Goal: Find specific page/section: Find specific page/section

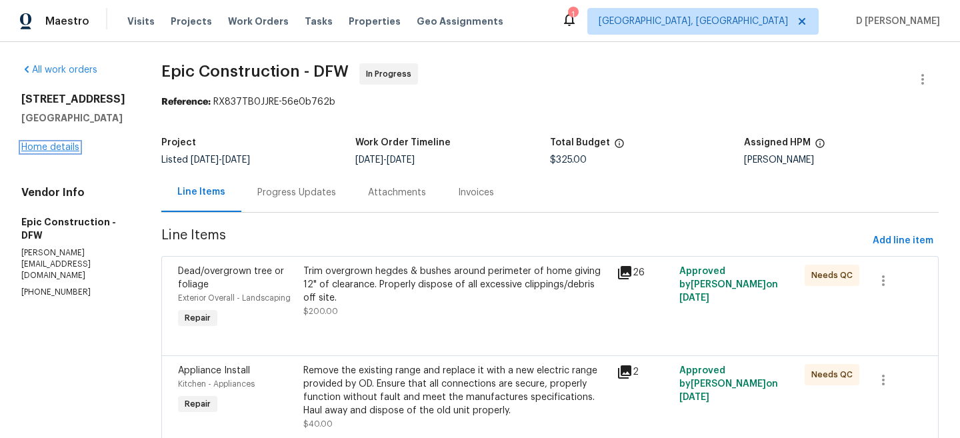
click at [55, 145] on link "Home details" at bounding box center [50, 147] width 58 height 9
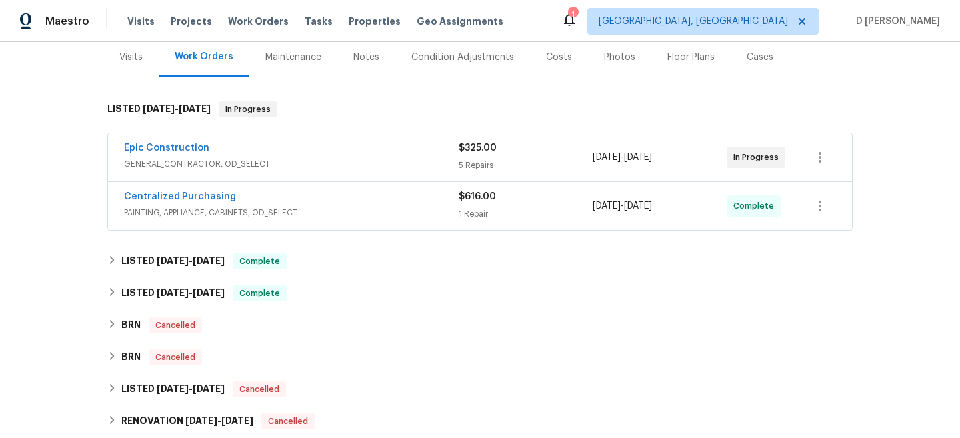
scroll to position [213, 0]
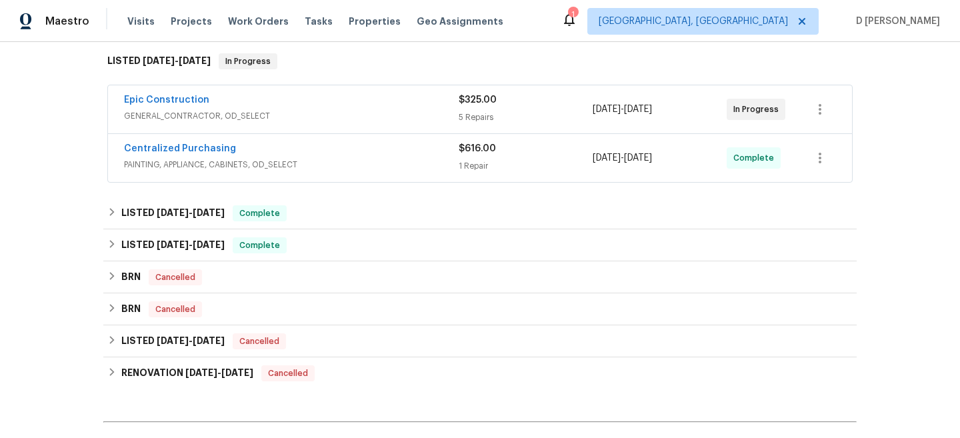
click at [303, 122] on span "GENERAL_CONTRACTOR, OD_SELECT" at bounding box center [291, 115] width 335 height 13
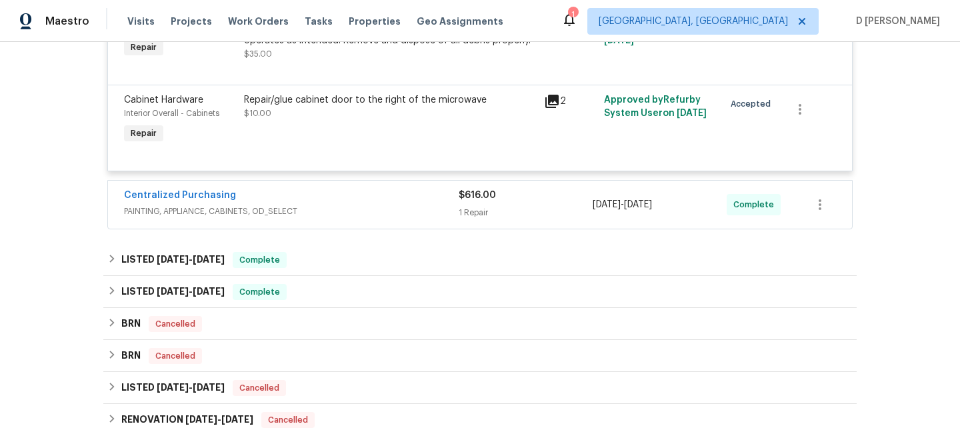
scroll to position [700, 0]
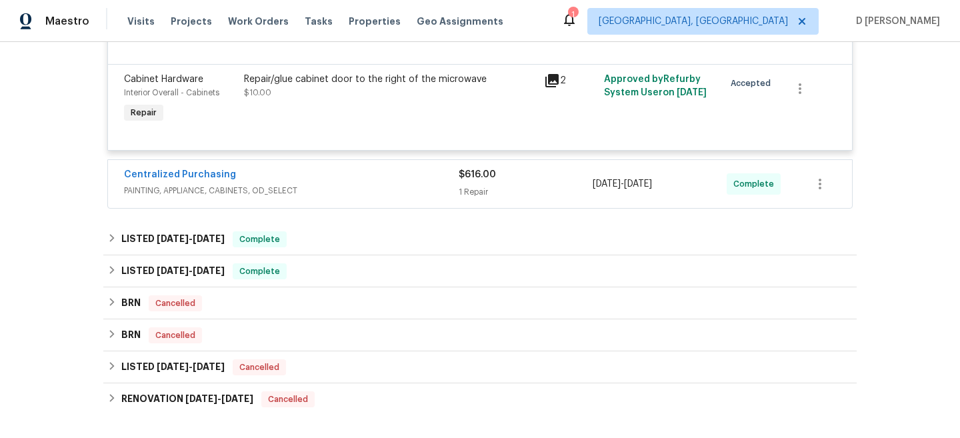
click at [364, 184] on div "Centralized Purchasing" at bounding box center [291, 176] width 335 height 16
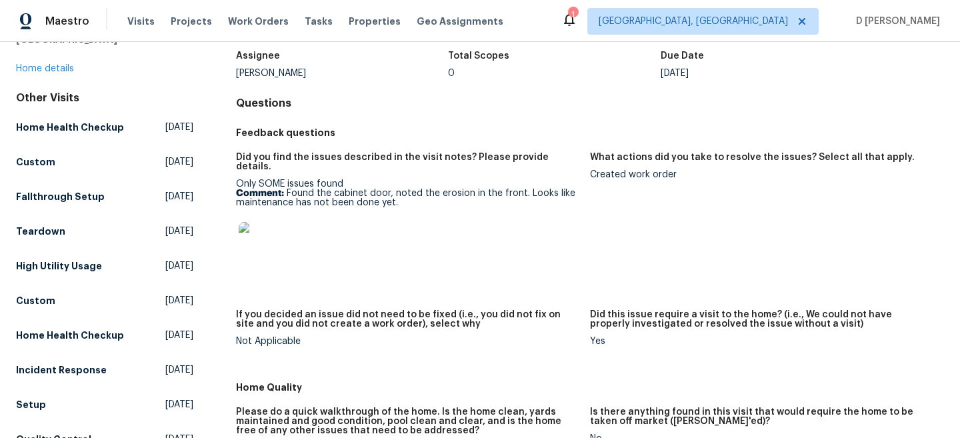
scroll to position [25, 0]
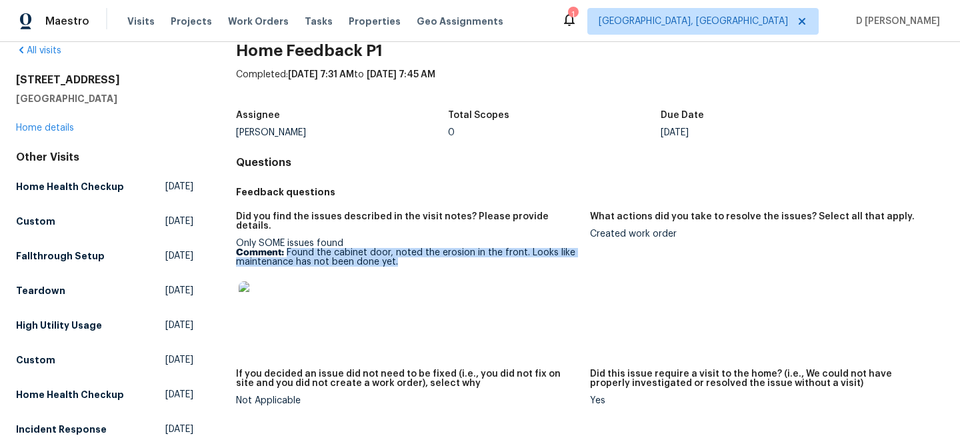
drag, startPoint x: 286, startPoint y: 241, endPoint x: 405, endPoint y: 254, distance: 120.0
click at [406, 254] on p "Comment: Found the cabinet door, noted the erosion in the front. Looks like mai…" at bounding box center [407, 257] width 343 height 19
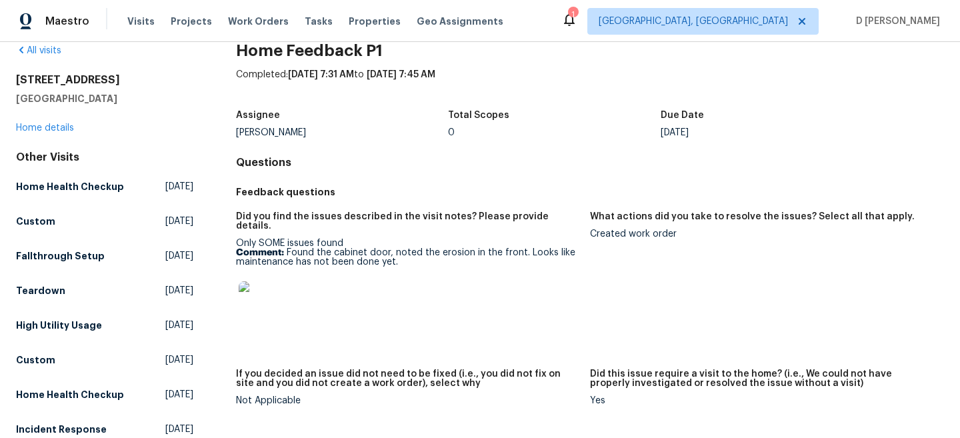
click at [522, 295] on div at bounding box center [407, 302] width 343 height 59
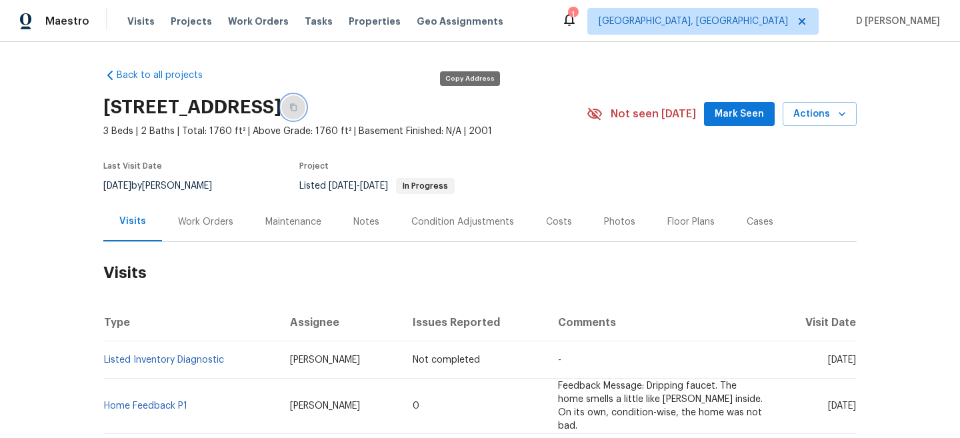
click at [297, 109] on icon "button" at bounding box center [293, 107] width 8 height 8
drag, startPoint x: 229, startPoint y: 361, endPoint x: 104, endPoint y: 355, distance: 125.4
click at [104, 355] on td "Listed Inventory Diagnostic" at bounding box center [191, 359] width 176 height 37
copy link "Listed Inventory Diagnostic"
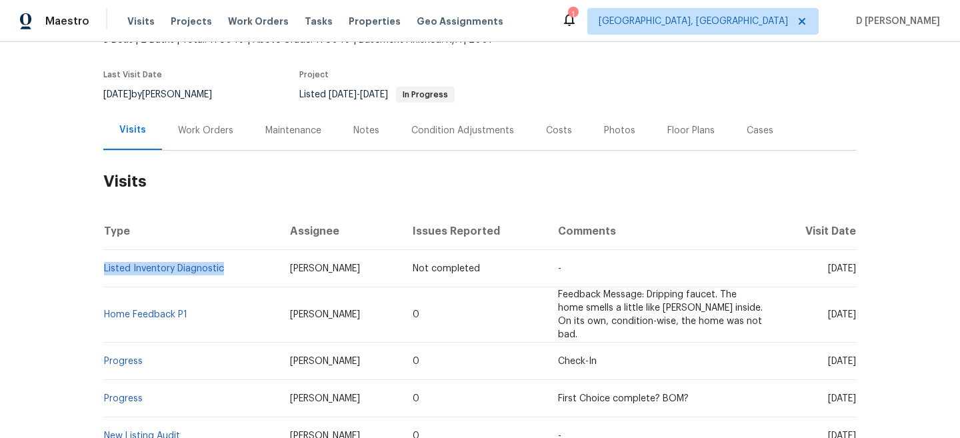
scroll to position [110, 0]
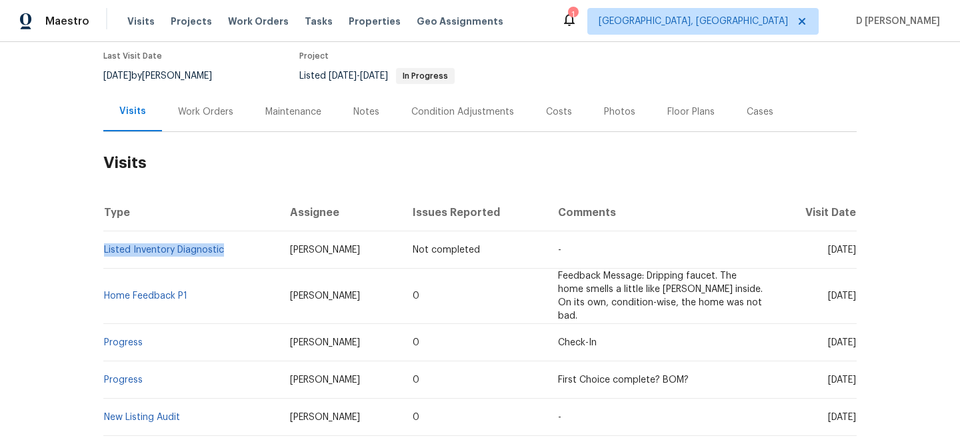
drag, startPoint x: 803, startPoint y: 287, endPoint x: 832, endPoint y: 287, distance: 28.7
click at [832, 291] on span "Mon, Aug 11 2025" at bounding box center [842, 295] width 28 height 9
copy span "Aug 11"
drag, startPoint x: 198, startPoint y: 287, endPoint x: 109, endPoint y: 287, distance: 89.3
click at [109, 287] on td "Home Feedback P1" at bounding box center [191, 296] width 176 height 55
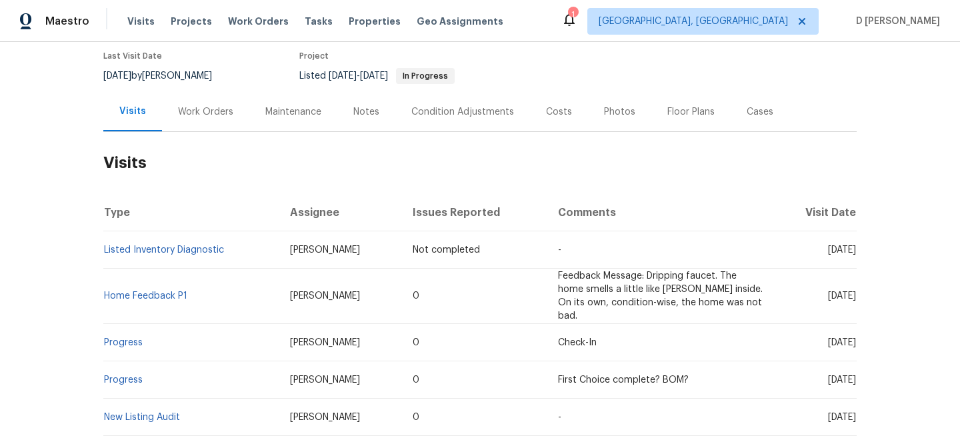
click at [133, 274] on td "Home Feedback P1" at bounding box center [191, 296] width 176 height 55
drag, startPoint x: 190, startPoint y: 289, endPoint x: 103, endPoint y: 289, distance: 87.3
click at [103, 289] on td "Home Feedback P1" at bounding box center [191, 296] width 176 height 55
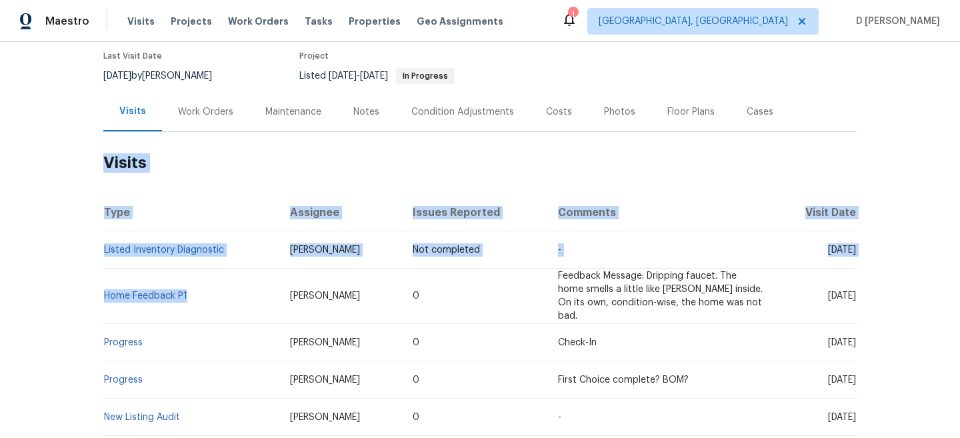
click at [231, 263] on td "Listed Inventory Diagnostic" at bounding box center [191, 249] width 176 height 37
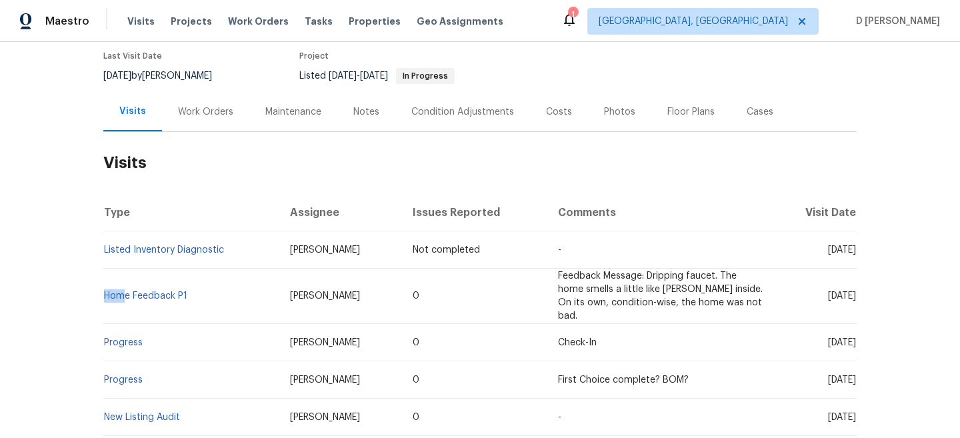
drag, startPoint x: 196, startPoint y: 283, endPoint x: 123, endPoint y: 283, distance: 72.6
click at [123, 283] on td "Home Feedback P1" at bounding box center [191, 296] width 176 height 55
click at [198, 286] on td "Home Feedback P1" at bounding box center [191, 296] width 176 height 55
drag, startPoint x: 193, startPoint y: 291, endPoint x: 103, endPoint y: 289, distance: 89.3
click at [103, 289] on td "Home Feedback P1" at bounding box center [191, 296] width 176 height 55
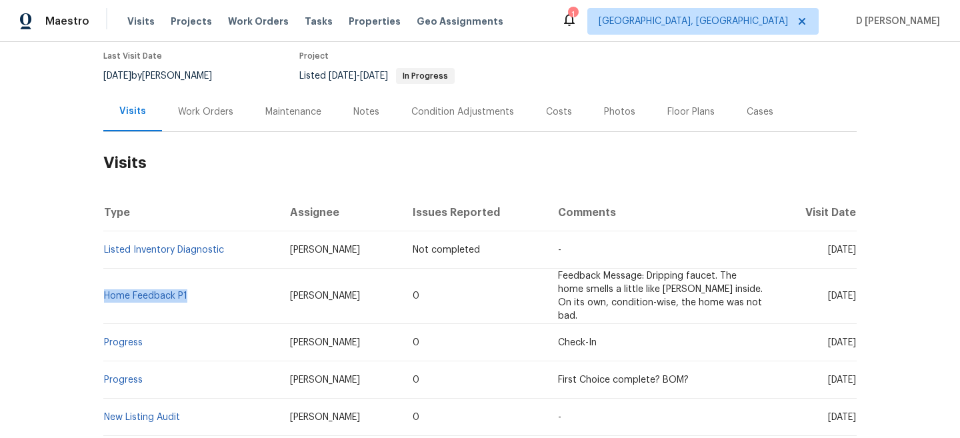
copy link "Home Feedback P1"
drag, startPoint x: 232, startPoint y: 249, endPoint x: 105, endPoint y: 245, distance: 126.7
click at [105, 245] on td "Listed Inventory Diagnostic" at bounding box center [191, 249] width 176 height 37
copy link "Listed Inventory Diagnostic"
